Goal: Find specific page/section: Find specific page/section

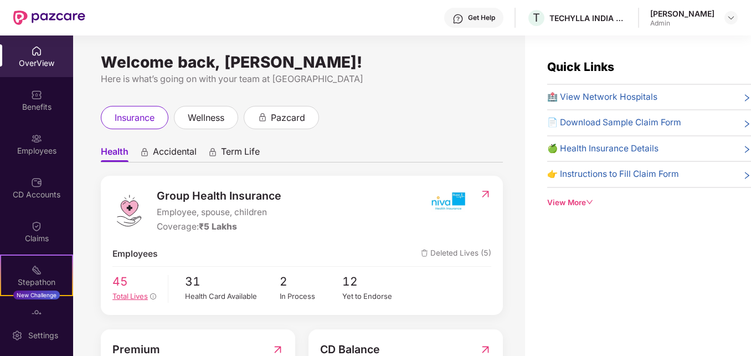
click at [123, 290] on div "Total Lives" at bounding box center [135, 295] width 47 height 11
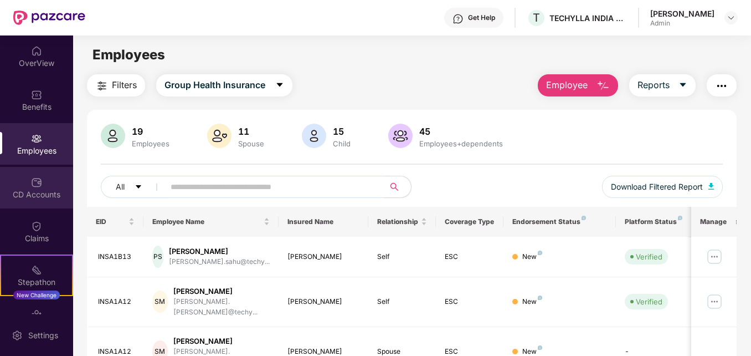
click at [44, 193] on div "CD Accounts" at bounding box center [36, 194] width 73 height 11
